Goal: Task Accomplishment & Management: Use online tool/utility

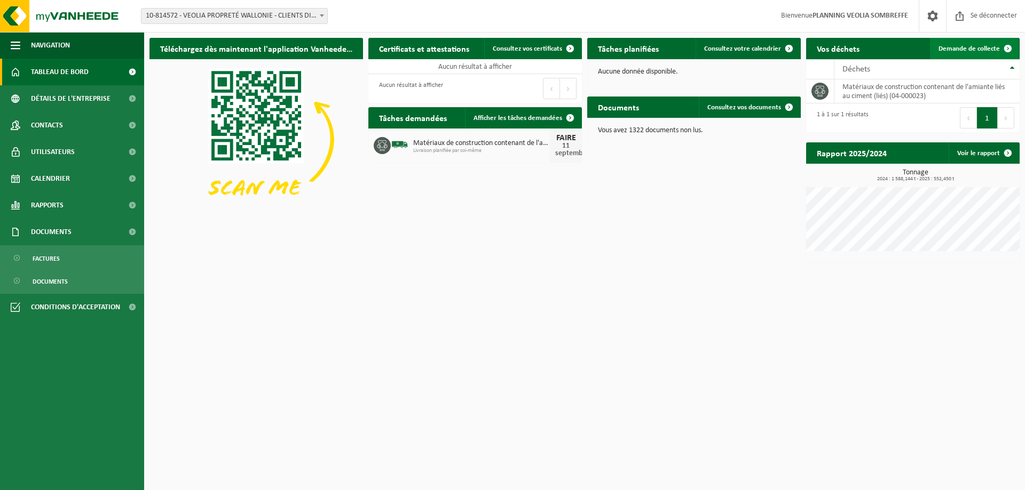
click at [968, 46] on font "Demande de collecte" at bounding box center [968, 48] width 61 height 7
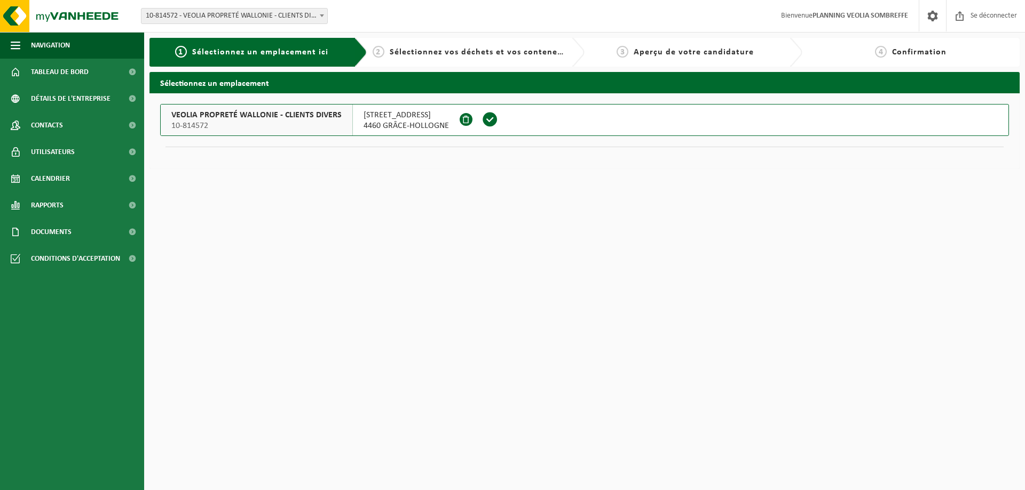
click at [220, 121] on span "10-814572" at bounding box center [256, 126] width 170 height 11
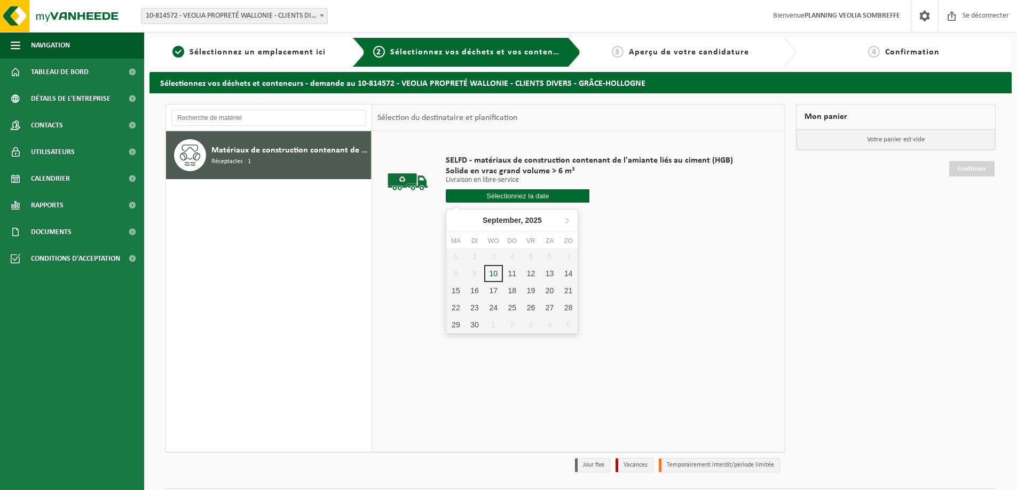
click at [506, 198] on input "text" at bounding box center [518, 195] width 144 height 13
click at [512, 288] on font "11" at bounding box center [515, 284] width 9 height 9
type input "Van 2025-09-11"
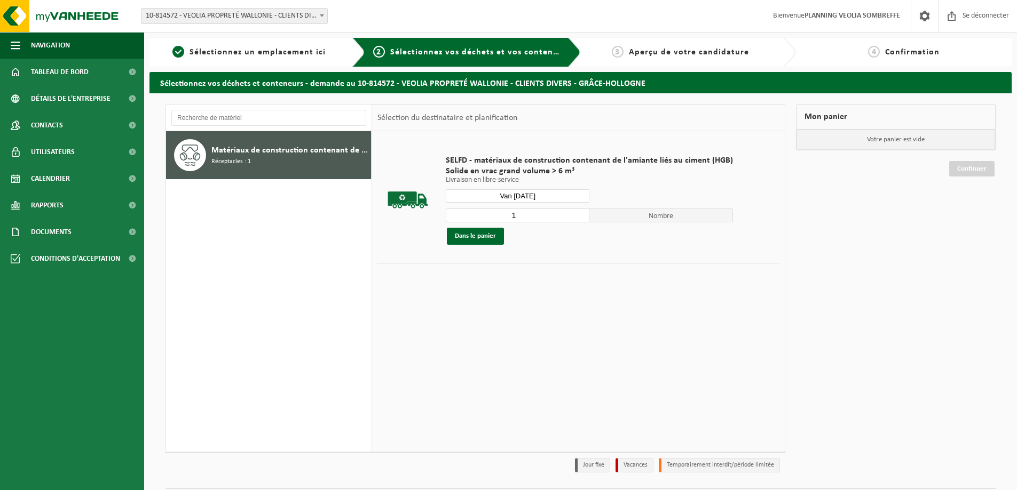
click at [577, 211] on input "1" at bounding box center [518, 216] width 144 height 14
type input "2"
click at [577, 212] on input "2" at bounding box center [518, 216] width 144 height 14
click at [482, 238] on font "Dans le panier" at bounding box center [475, 236] width 41 height 7
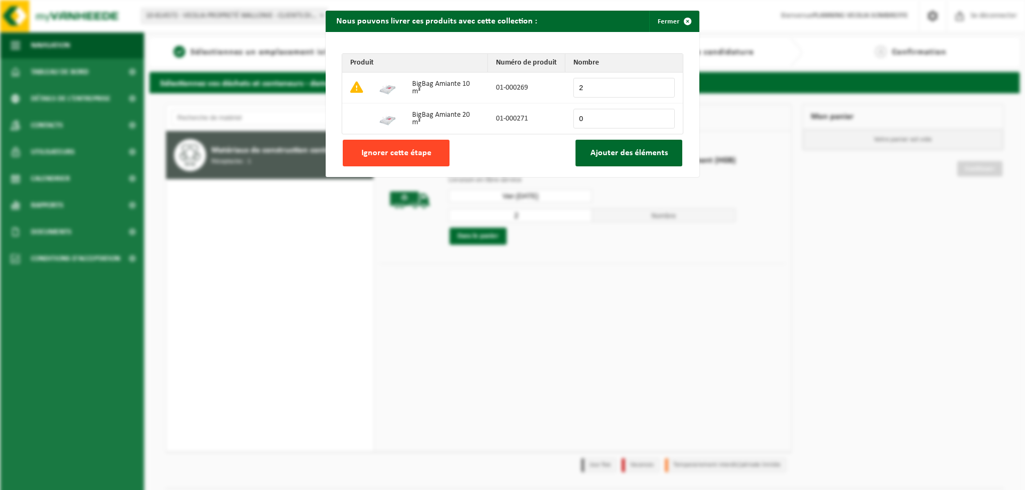
click at [407, 151] on font "Ignorer cette étape" at bounding box center [396, 153] width 70 height 9
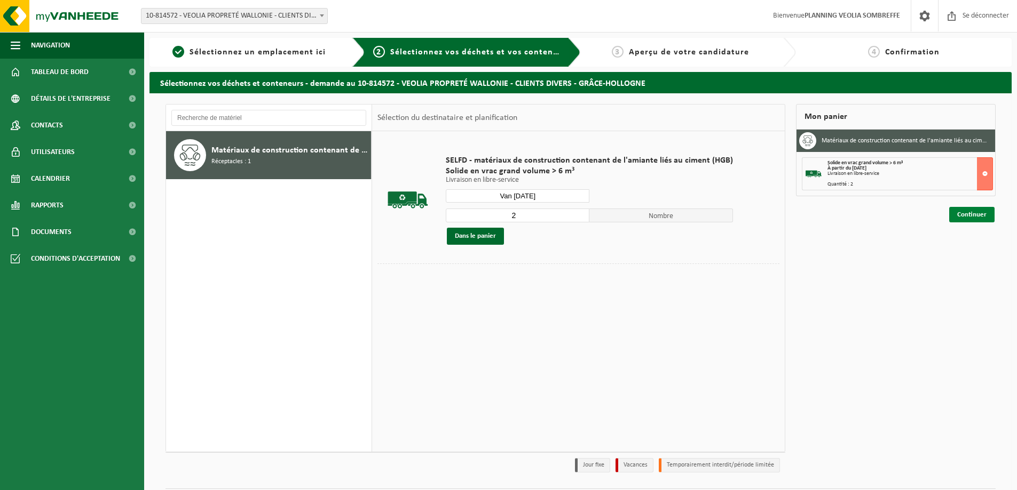
click at [967, 214] on font "Continuer" at bounding box center [971, 214] width 29 height 7
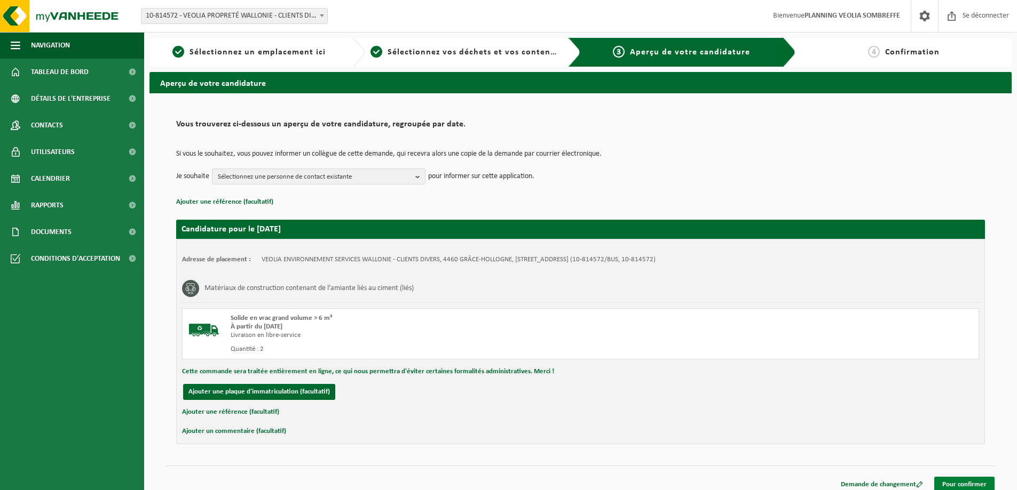
click at [941, 485] on link "Pour confirmer" at bounding box center [964, 484] width 60 height 15
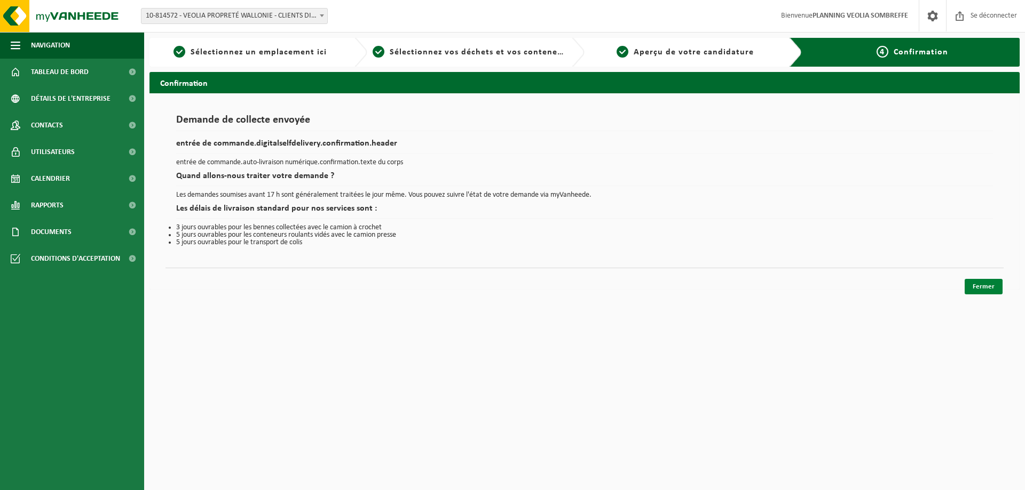
click at [983, 288] on font "Fermer" at bounding box center [983, 286] width 22 height 7
